Goal: Task Accomplishment & Management: Use online tool/utility

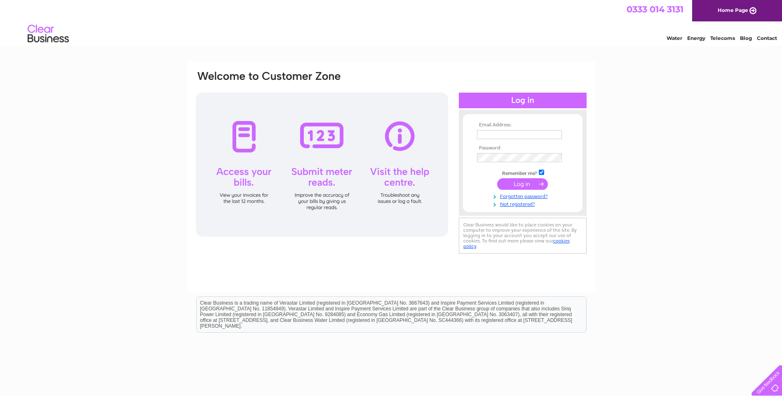
type input "[EMAIL_ADDRESS][DOMAIN_NAME]"
click at [525, 183] on input "submit" at bounding box center [522, 184] width 51 height 12
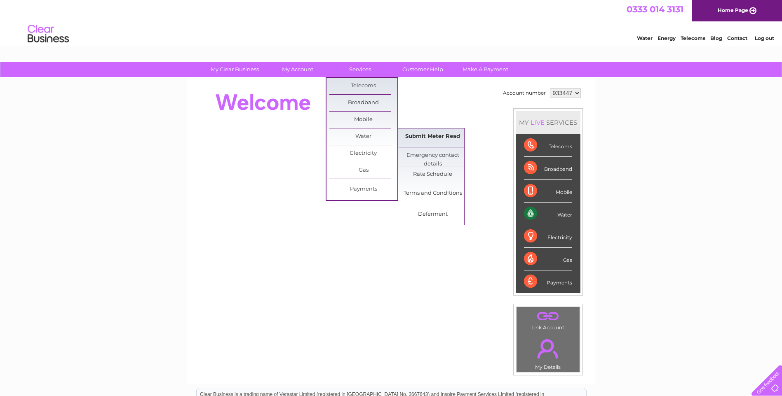
click at [420, 135] on link "Submit Meter Read" at bounding box center [432, 137] width 68 height 16
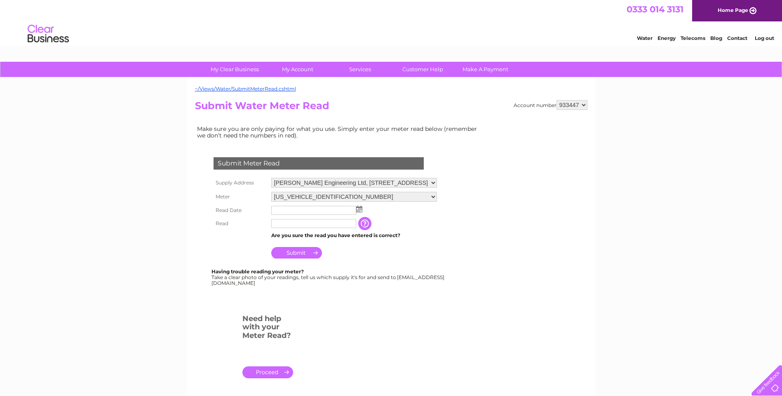
click at [359, 211] on img at bounding box center [359, 209] width 6 height 7
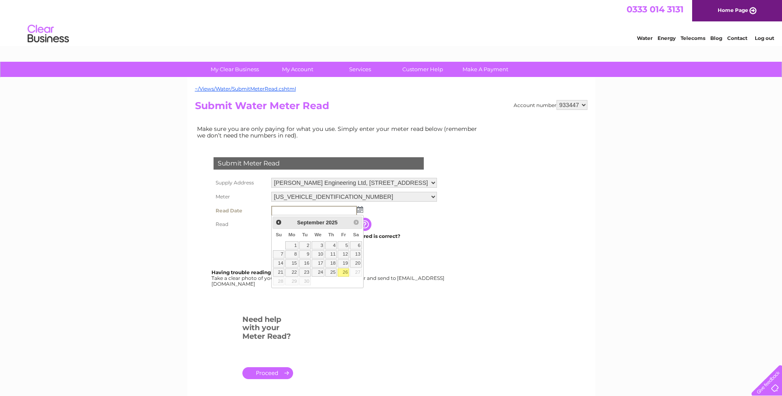
click at [345, 273] on link "26" at bounding box center [343, 273] width 12 height 8
type input "2025/09/26"
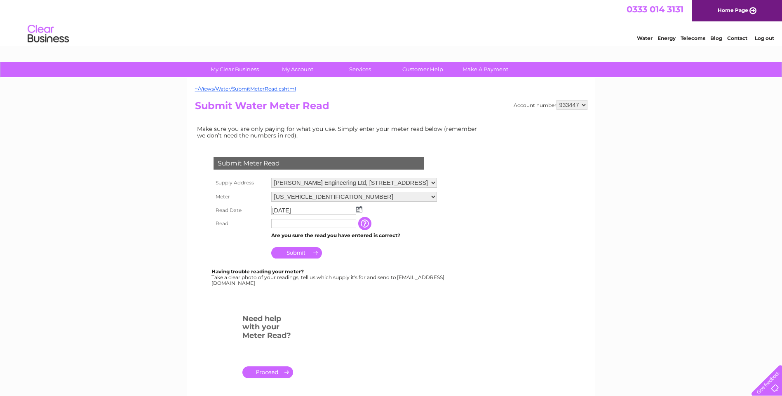
click at [281, 224] on input "text" at bounding box center [313, 223] width 85 height 9
type input "04052"
click at [296, 254] on input "Submit" at bounding box center [296, 253] width 51 height 12
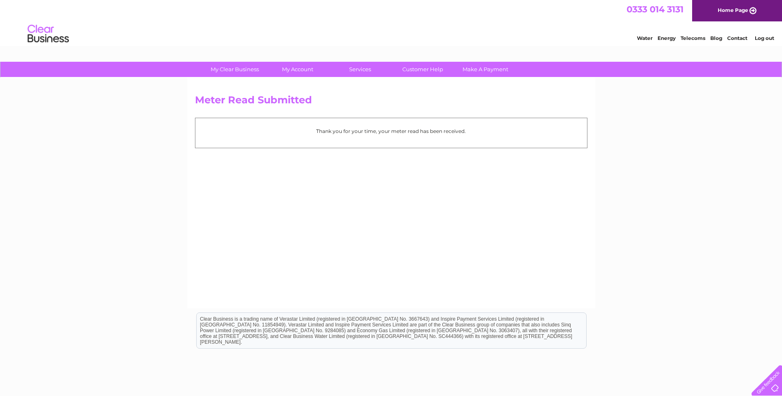
click at [768, 37] on link "Log out" at bounding box center [763, 38] width 19 height 6
